Goal: Task Accomplishment & Management: Use online tool/utility

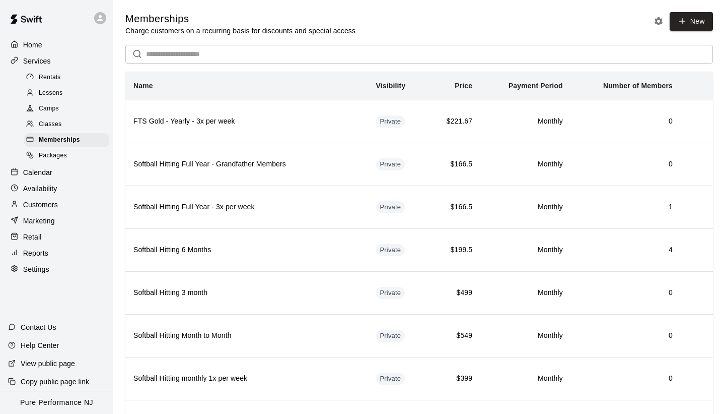
click at [70, 31] on div at bounding box center [56, 18] width 113 height 36
click at [41, 172] on p "Calendar" at bounding box center [37, 172] width 29 height 10
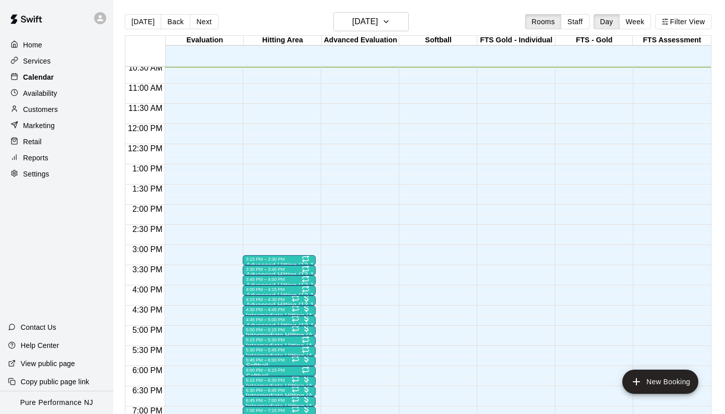
scroll to position [16, 0]
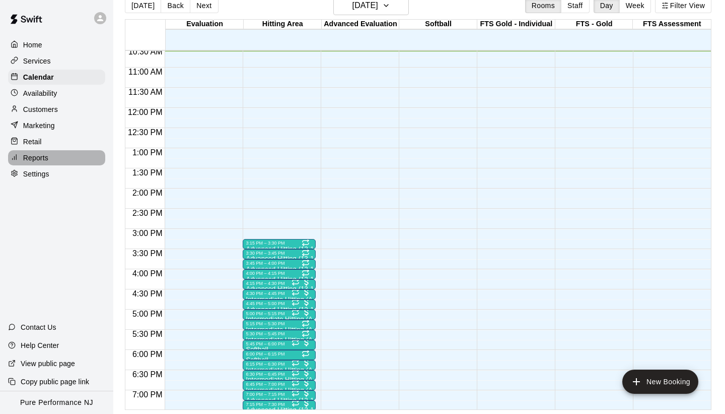
click at [48, 161] on div "Reports" at bounding box center [56, 157] width 97 height 15
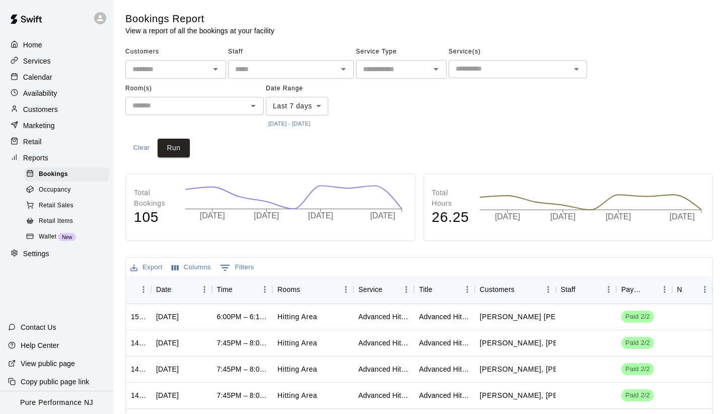
click at [246, 107] on button "Open" at bounding box center [253, 106] width 14 height 14
click at [285, 149] on div "Customers ​ Staff ​ Service Type ​ Service(s) ​ Room(s) ​ Date Range Last 7 day…" at bounding box center [419, 100] width 588 height 113
click at [291, 126] on button "[DATE] - [DATE]" at bounding box center [289, 124] width 47 height 14
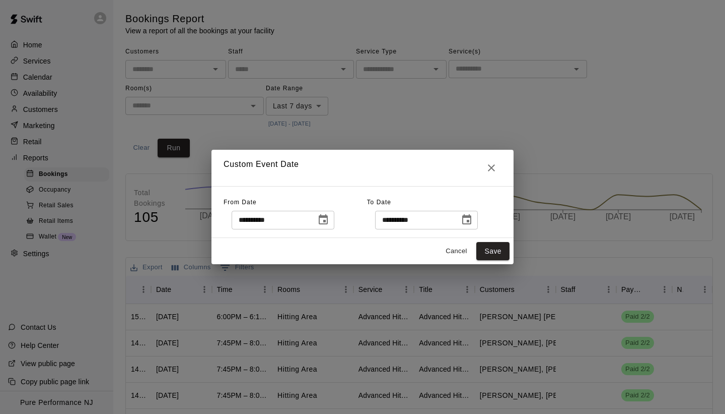
click at [324, 220] on icon "Choose date, selected date is Oct 8, 2025" at bounding box center [323, 220] width 12 height 12
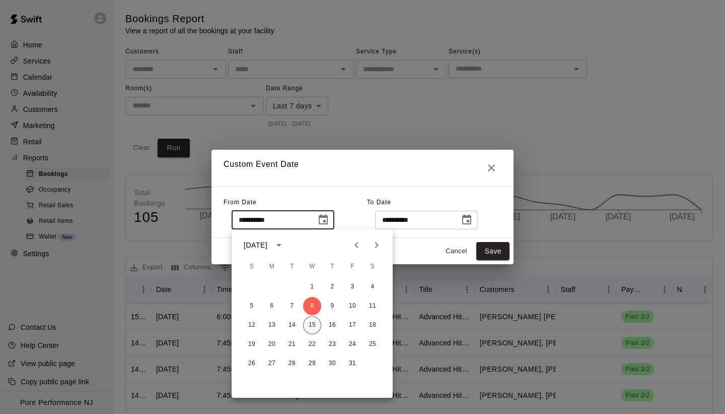
click at [313, 325] on button "15" at bounding box center [312, 325] width 18 height 18
type input "**********"
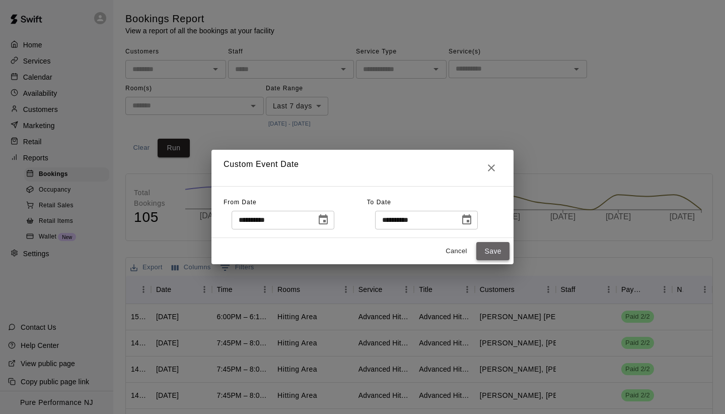
click at [495, 245] on button "Save" at bounding box center [493, 251] width 33 height 19
type input "******"
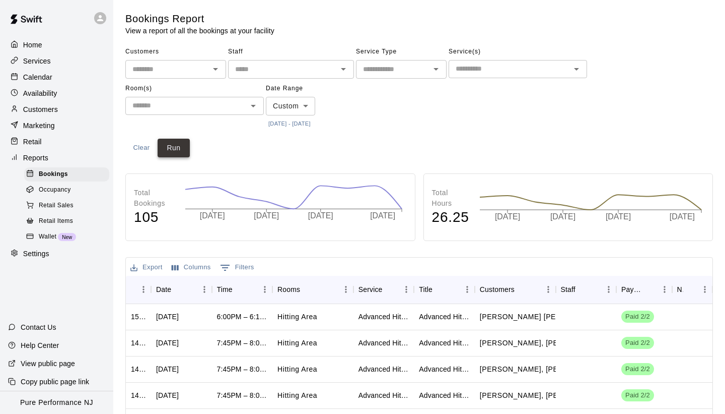
click at [184, 140] on button "Run" at bounding box center [174, 148] width 32 height 19
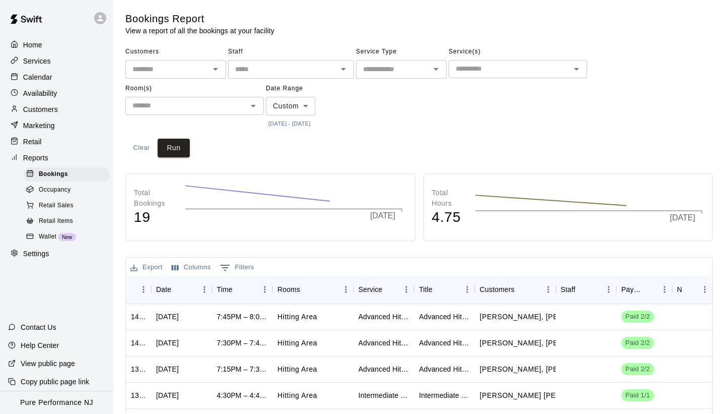
click at [414, 146] on div "Customers ​ Staff ​ Service Type ​ Service(s) ​ Room(s) ​ Date Range Custom ***…" at bounding box center [419, 100] width 588 height 113
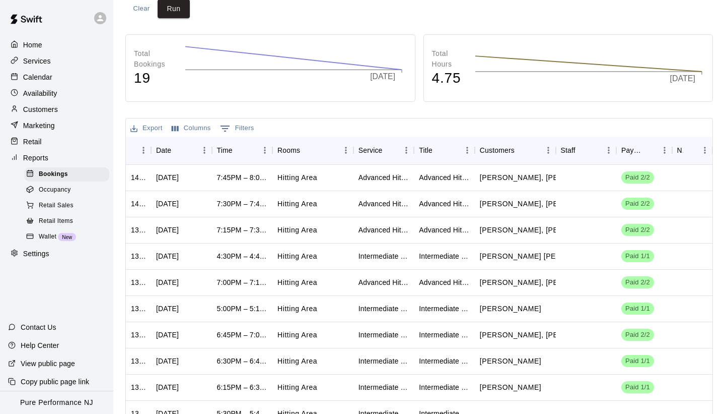
scroll to position [141, 0]
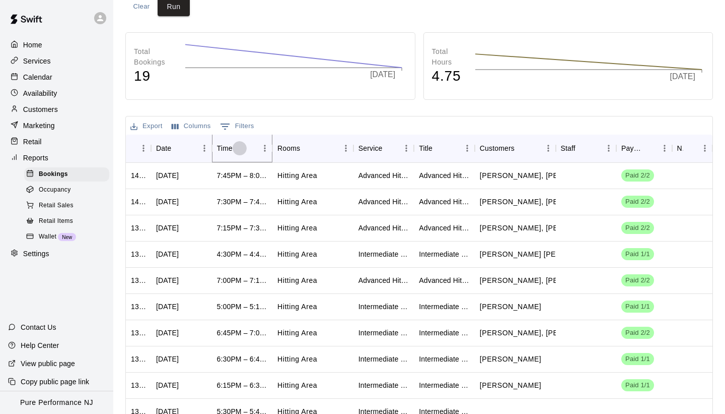
click at [238, 144] on icon "Sort" at bounding box center [239, 148] width 9 height 9
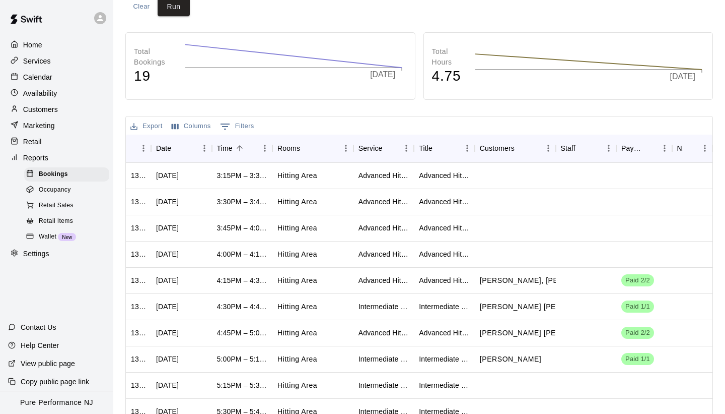
click at [350, 111] on div "Total Bookings 19 [DATE] Total Hours 4.75 [DATE] Export Columns 0 Filters ID Da…" at bounding box center [419, 250] width 588 height 436
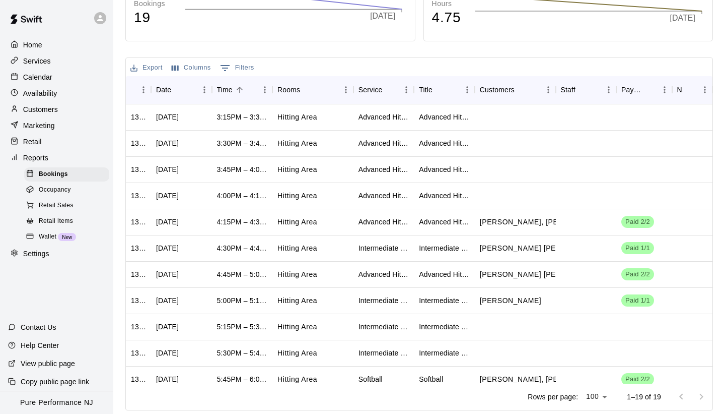
scroll to position [200, 0]
click at [704, 229] on div at bounding box center [692, 222] width 40 height 26
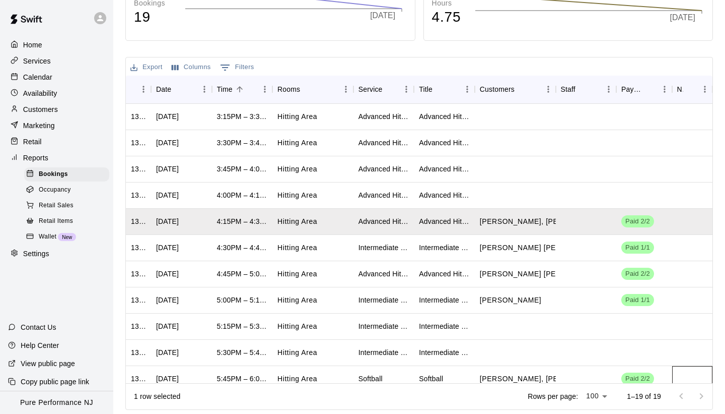
scroll to position [9, 0]
